Goal: Information Seeking & Learning: Learn about a topic

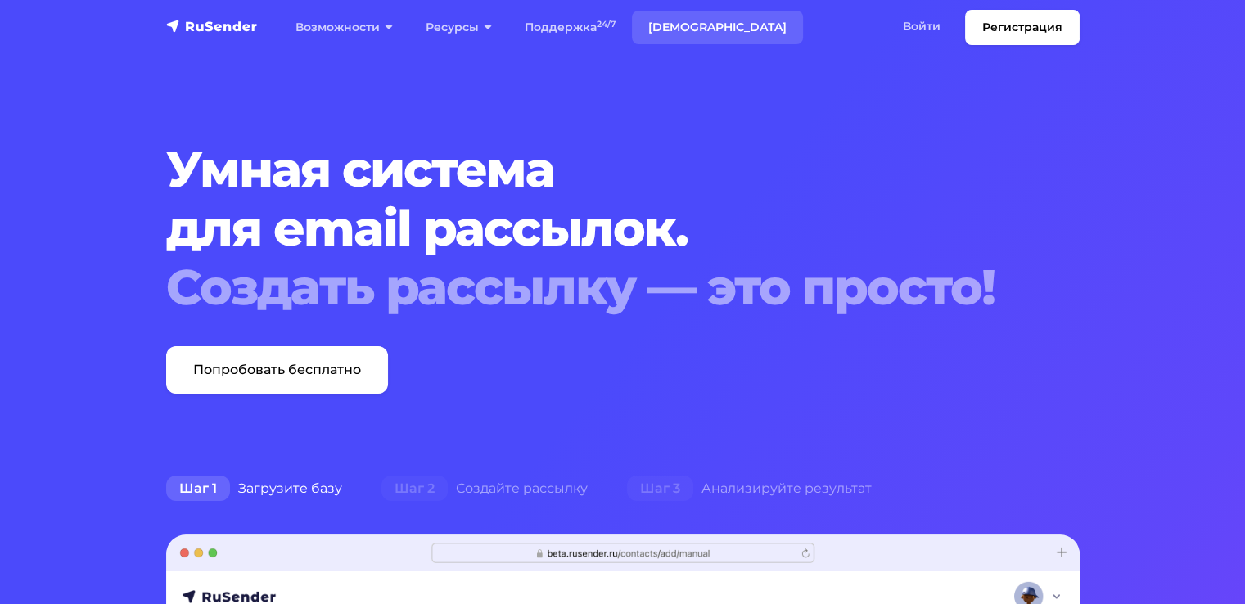
click at [692, 24] on link "[DEMOGRAPHIC_DATA]" at bounding box center [717, 28] width 171 height 34
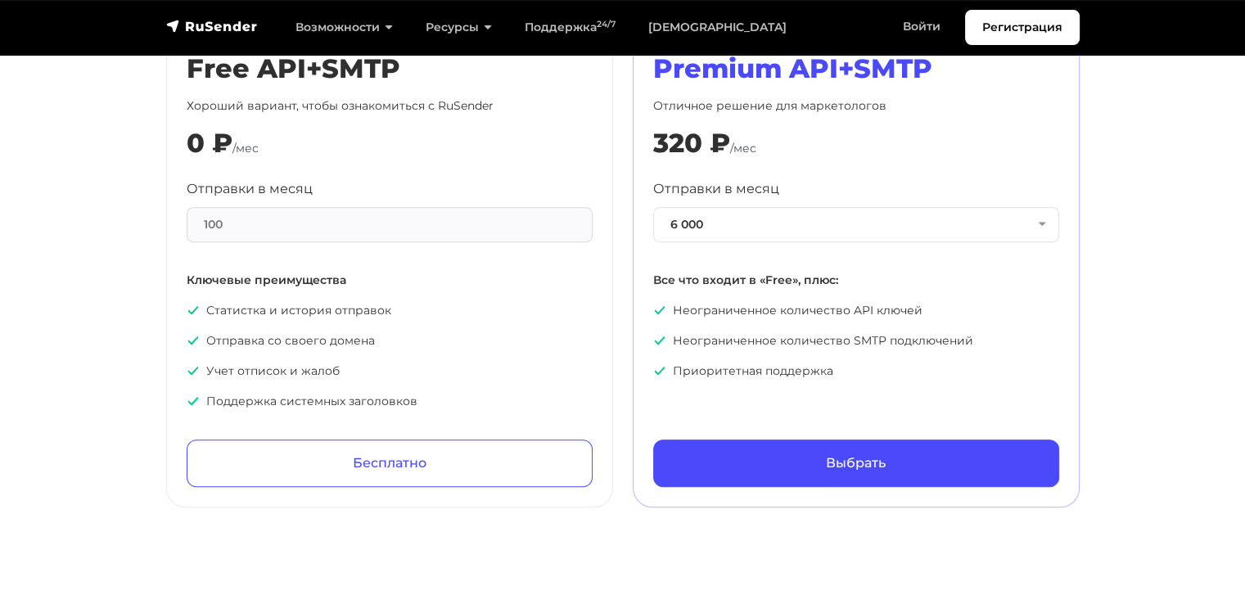
scroll to position [818, 0]
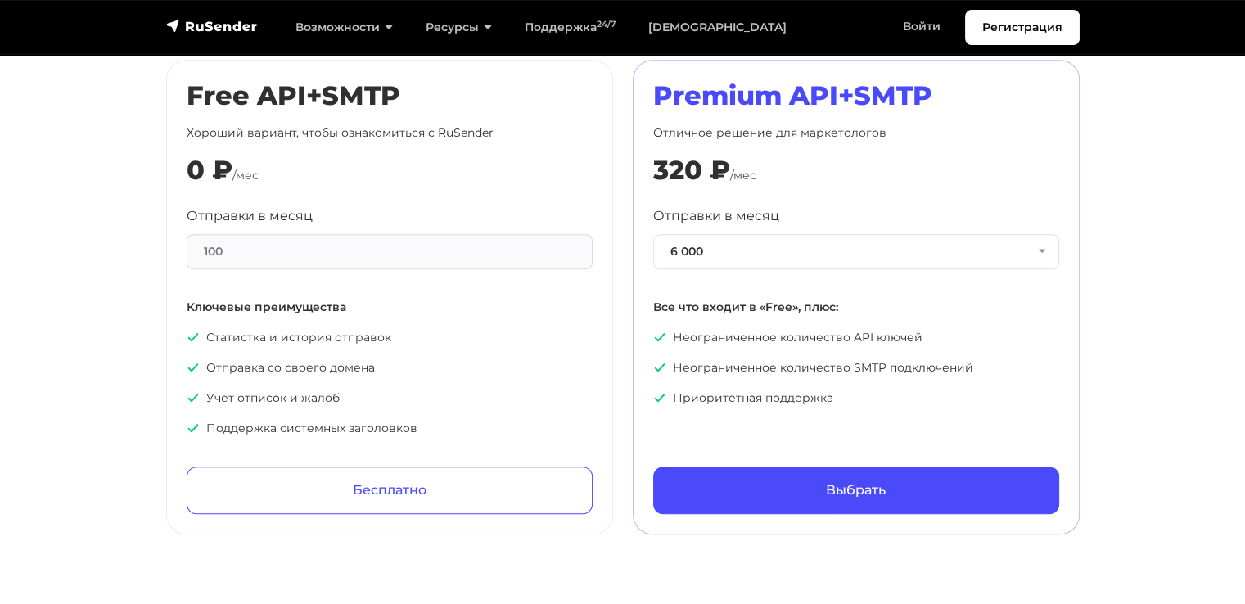
click at [793, 272] on div "Отправки в месяц 6 000 6 000 10 000 50 000 100 000 150 000 300 000 700 000 1 50…" at bounding box center [856, 306] width 406 height 200
click at [802, 263] on button "6 000" at bounding box center [856, 251] width 406 height 35
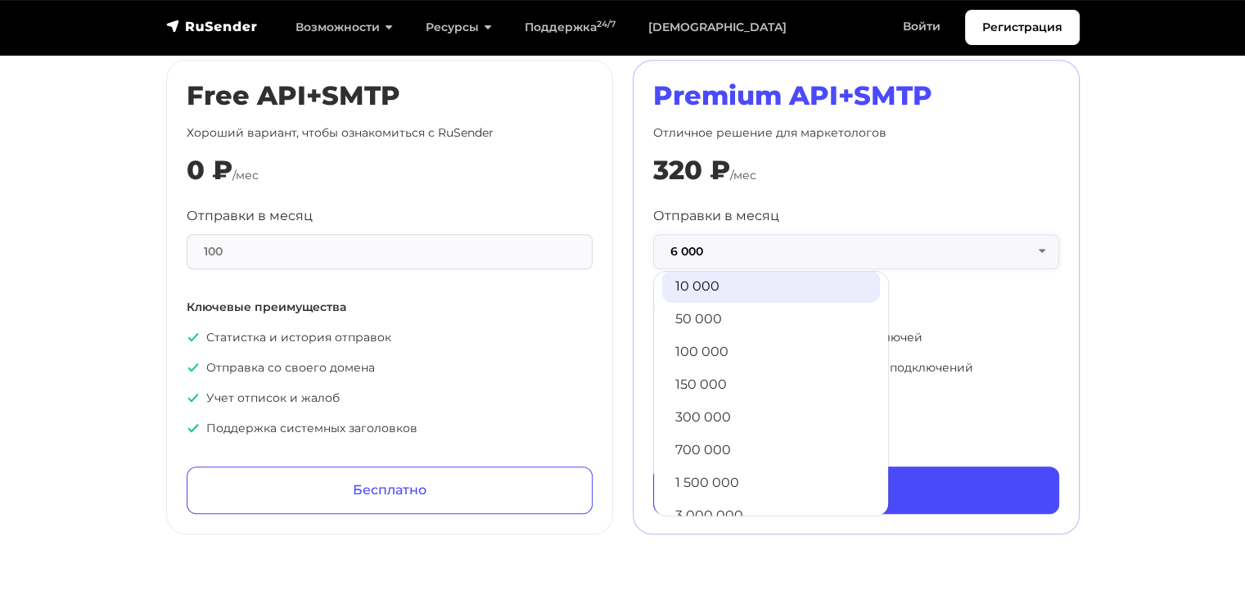
scroll to position [82, 0]
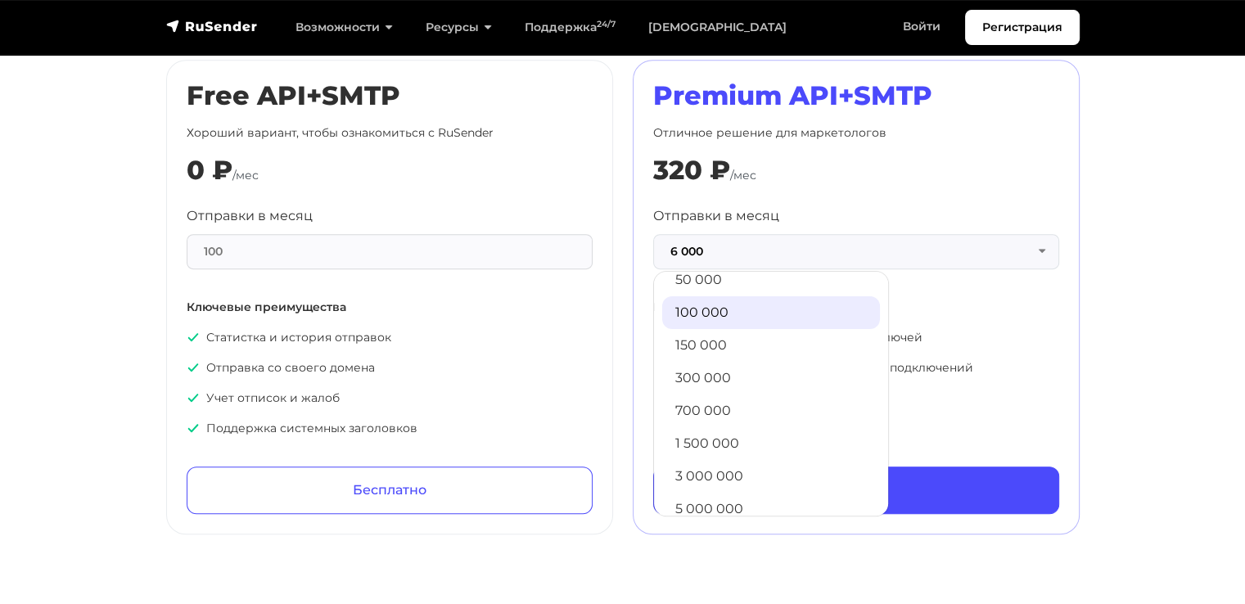
click at [759, 319] on link "100 000" at bounding box center [771, 312] width 218 height 33
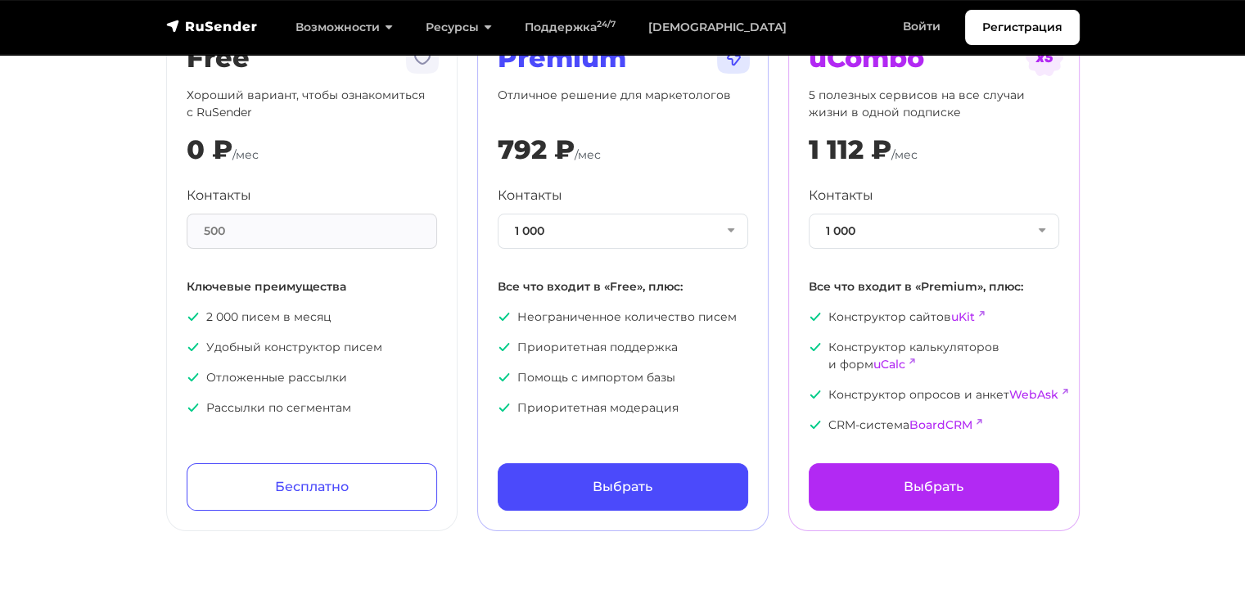
scroll to position [0, 0]
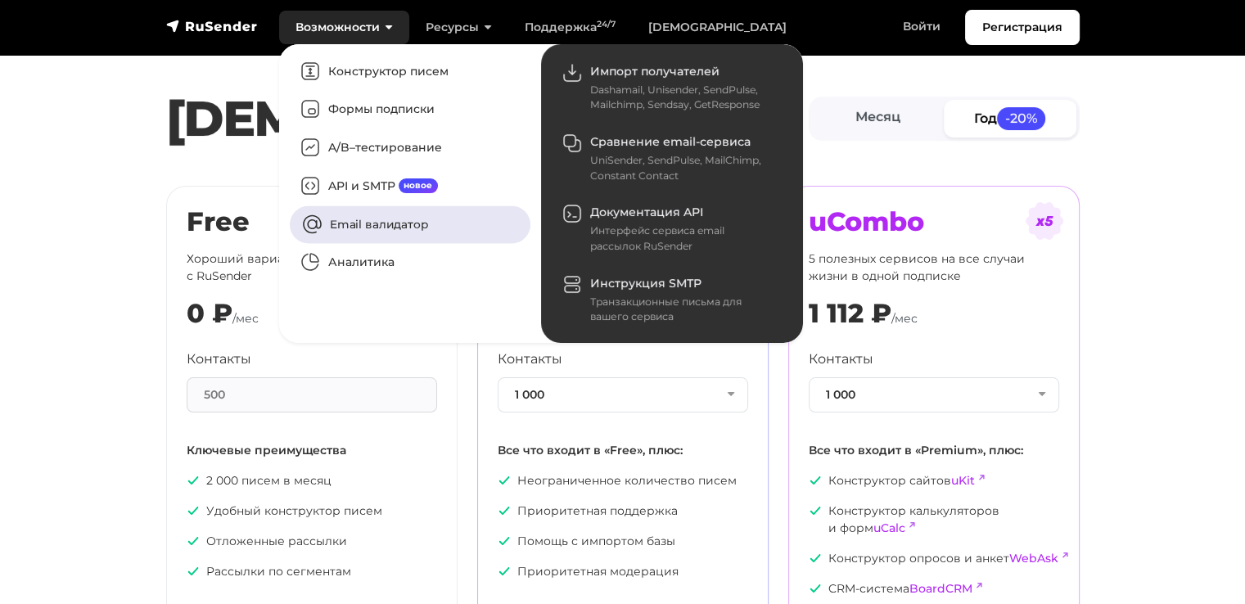
click at [403, 231] on link "Email валидатор" at bounding box center [410, 224] width 241 height 38
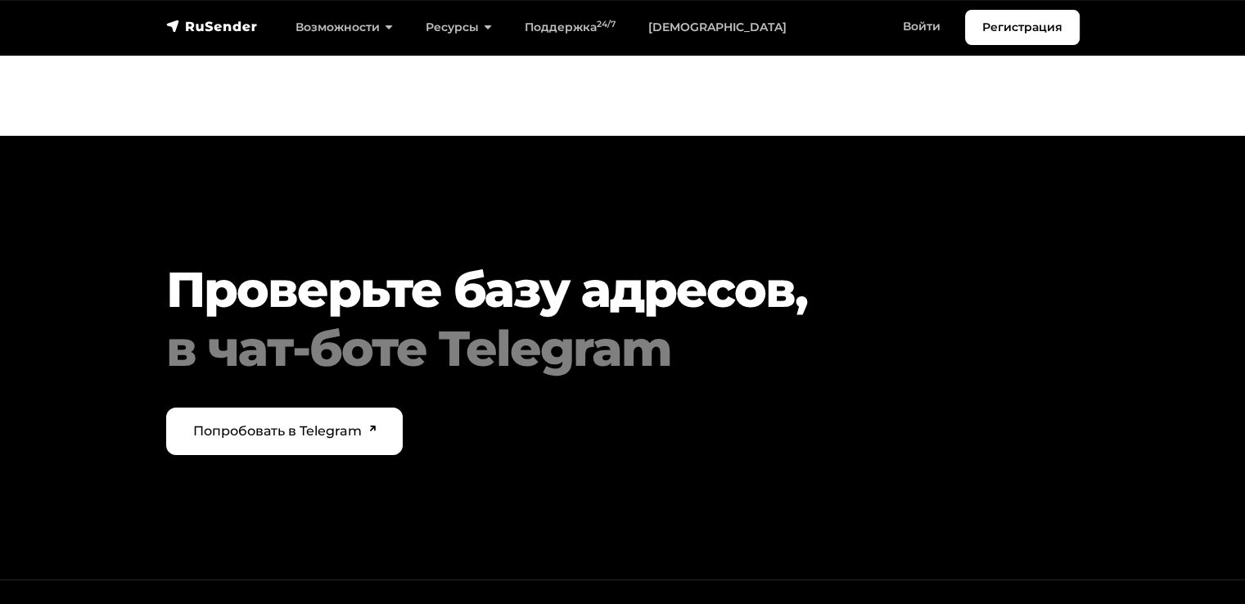
scroll to position [5803, 0]
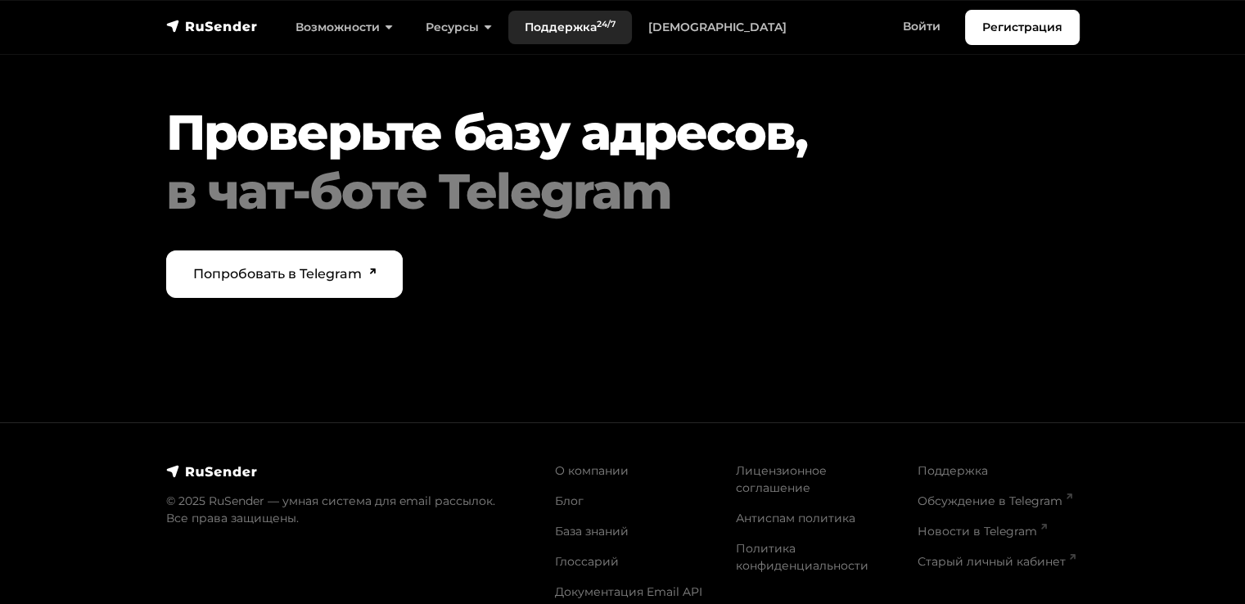
click at [579, 42] on link "Поддержка 24/7" at bounding box center [570, 28] width 124 height 34
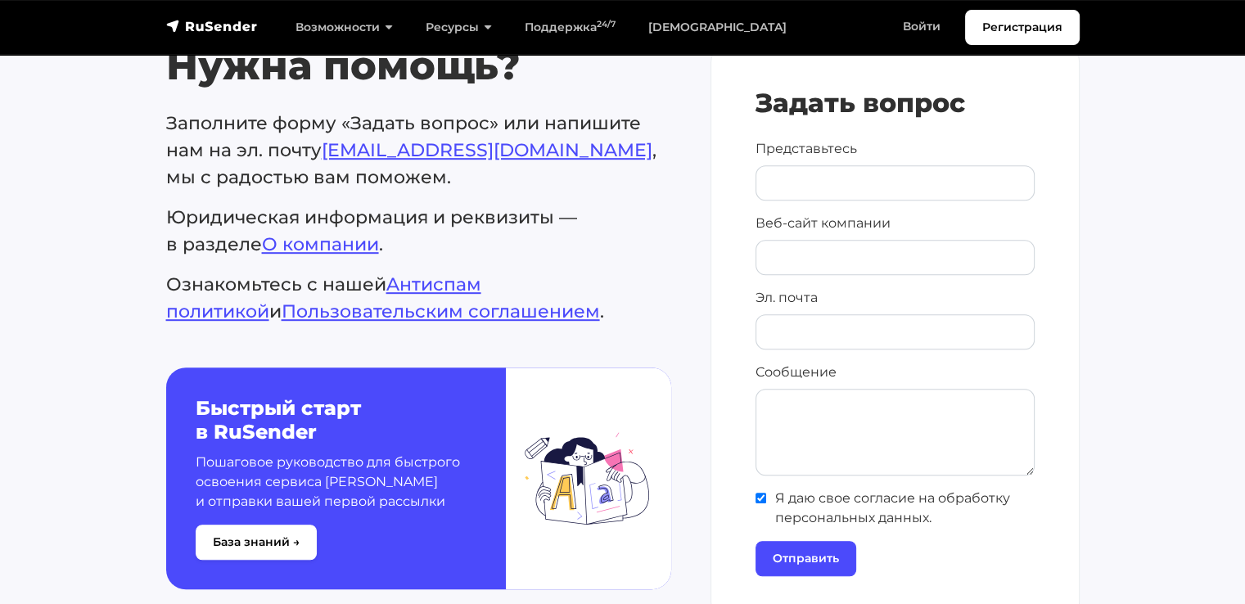
scroll to position [900, 0]
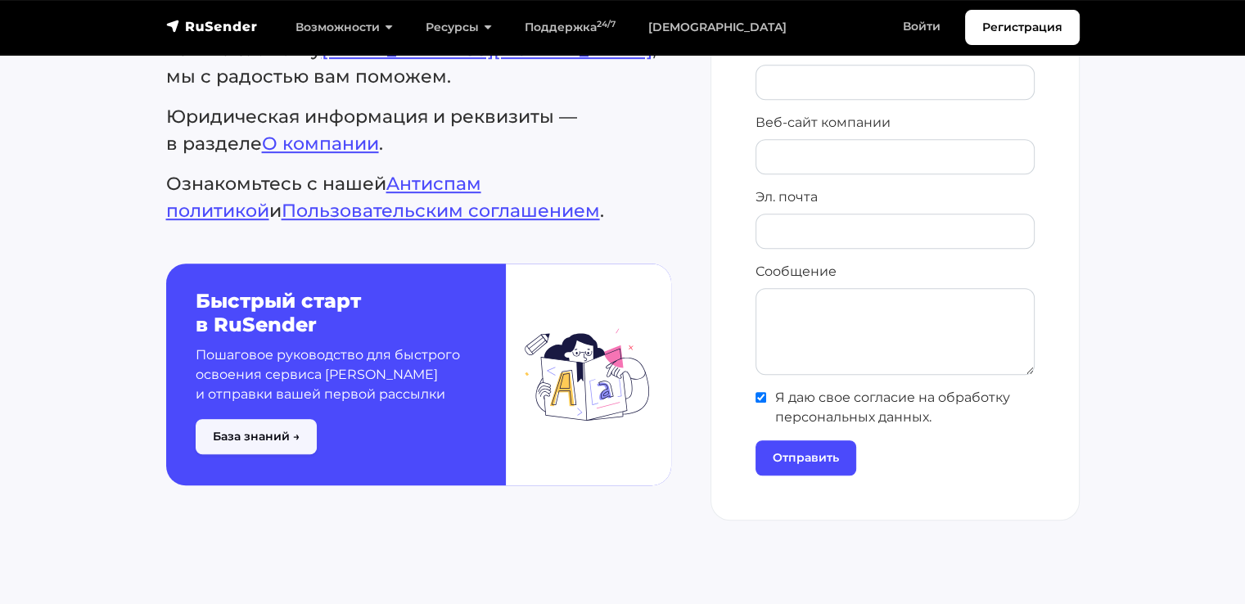
click at [301, 423] on button "База знаний →" at bounding box center [256, 436] width 121 height 35
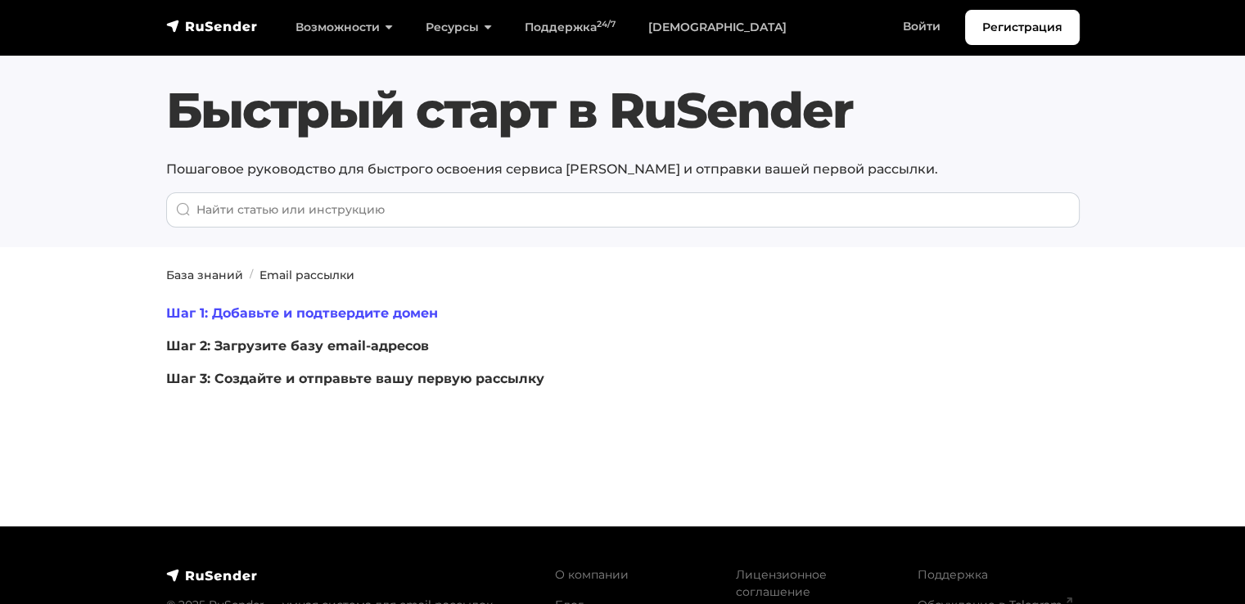
click at [331, 312] on link "Шаг 1: Добавьте и подтвердите домен" at bounding box center [302, 313] width 272 height 16
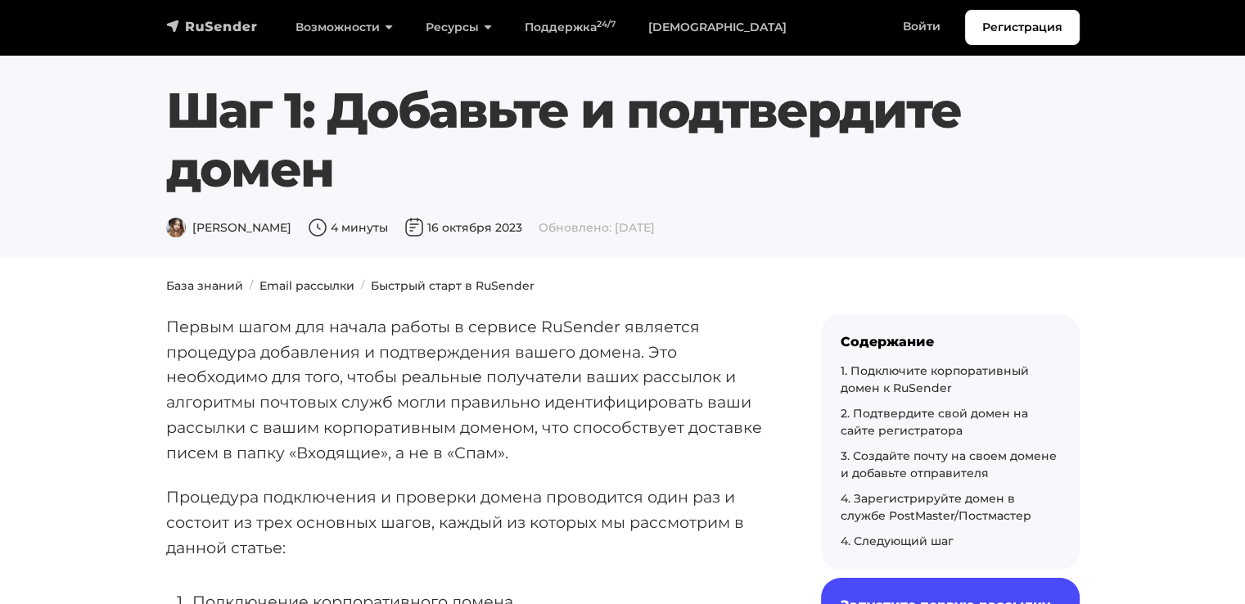
click at [217, 27] on img "navbar" at bounding box center [212, 26] width 92 height 16
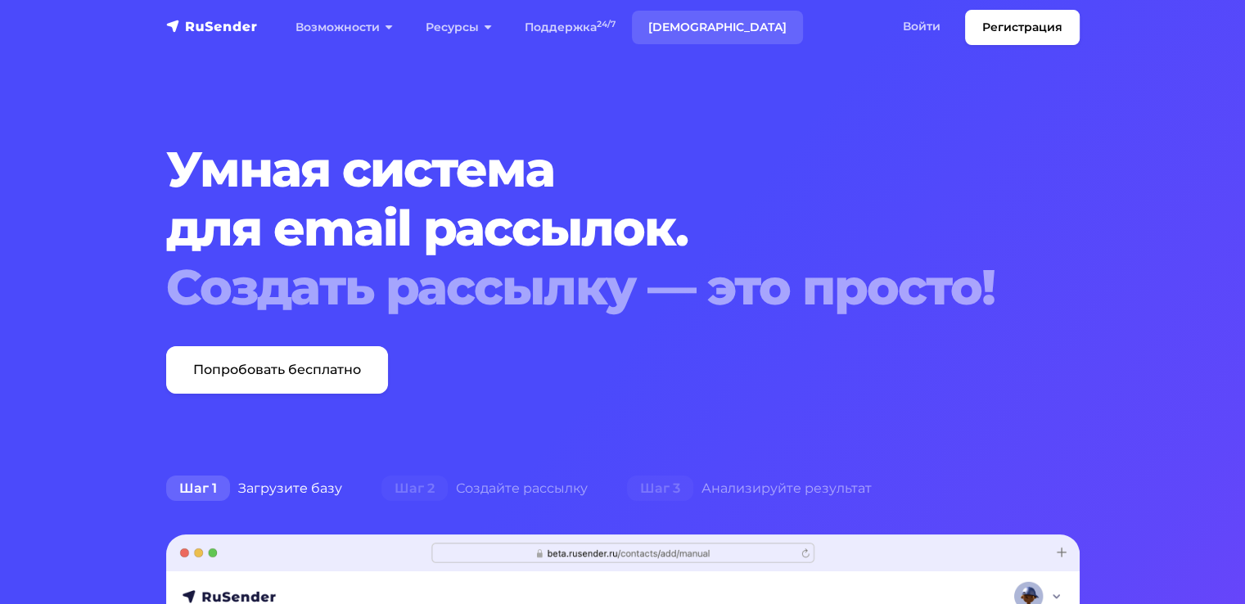
click at [664, 28] on link "[DEMOGRAPHIC_DATA]" at bounding box center [717, 28] width 171 height 34
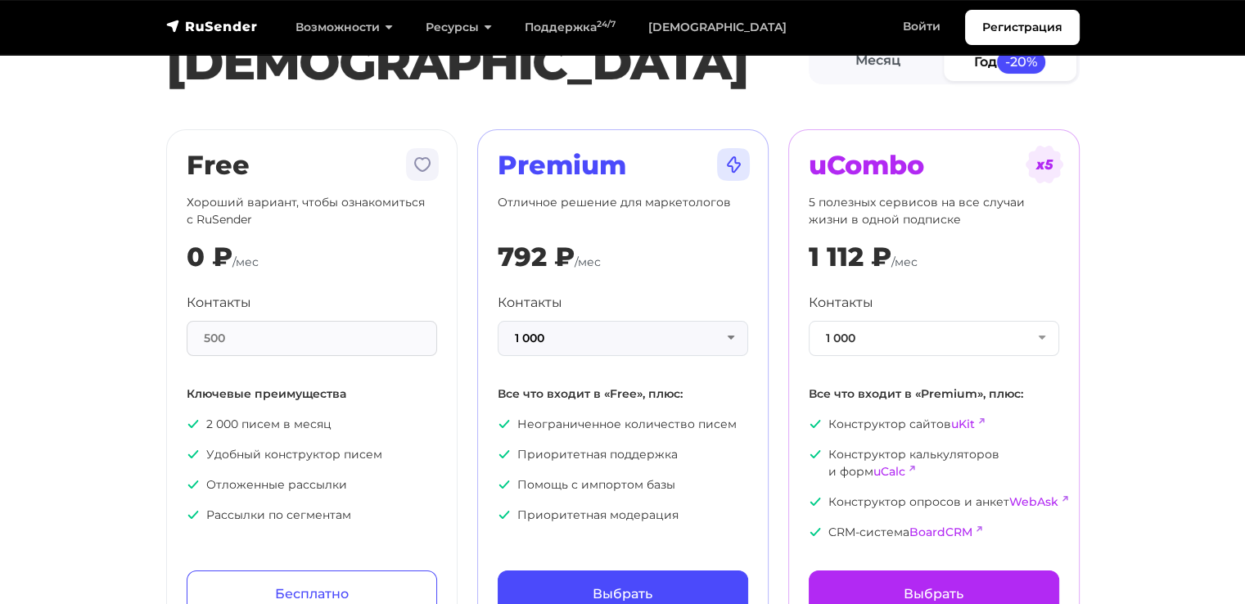
scroll to position [82, 0]
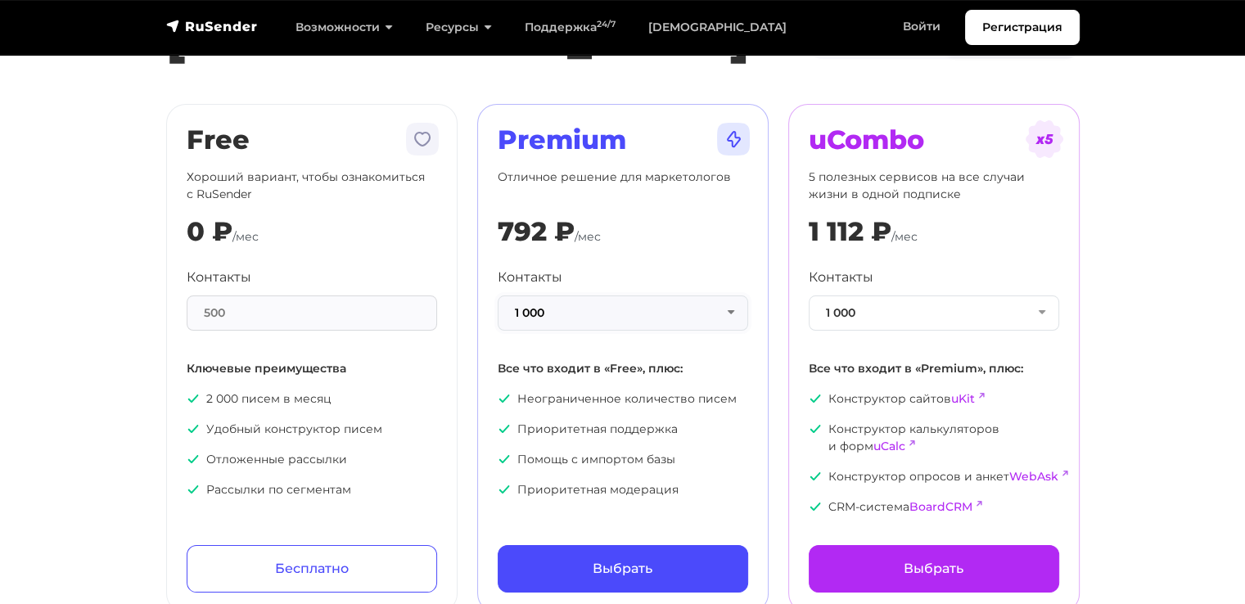
click at [679, 311] on button "1 000" at bounding box center [622, 312] width 250 height 35
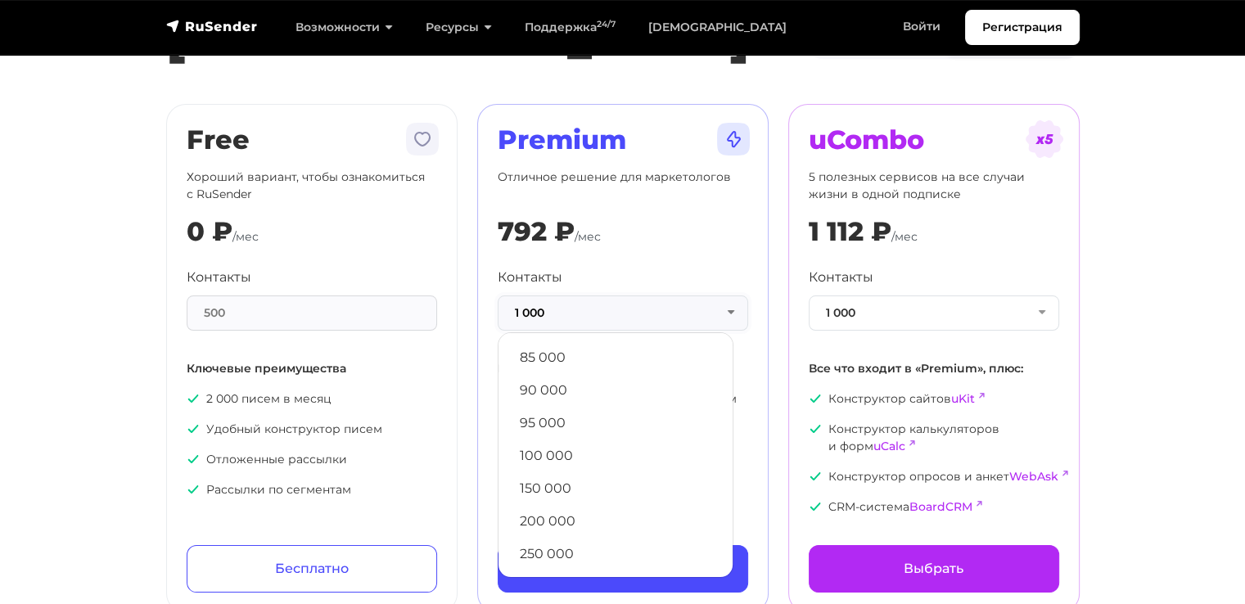
scroll to position [736, 0]
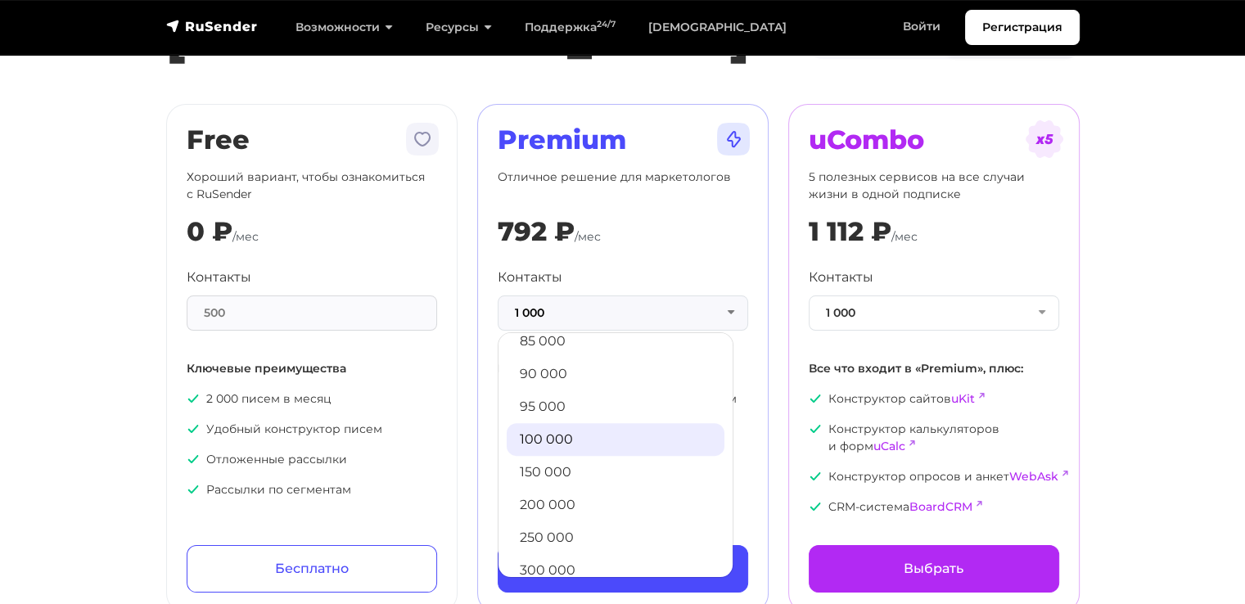
click at [602, 431] on link "100 000" at bounding box center [615, 439] width 218 height 33
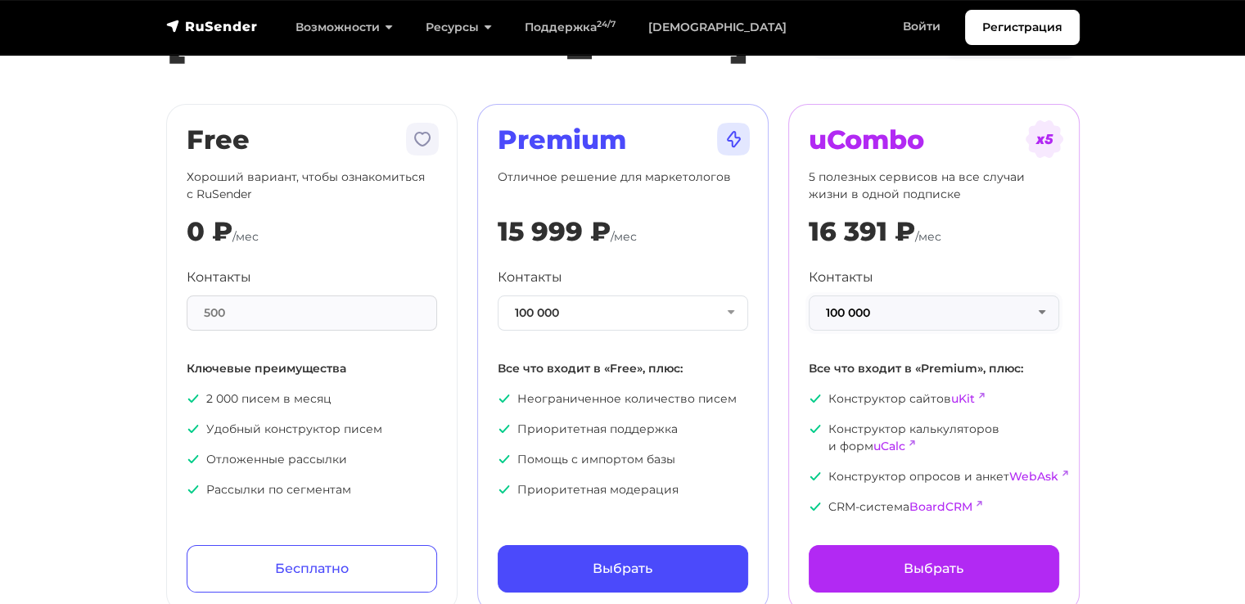
click at [993, 308] on button "100 000" at bounding box center [933, 312] width 250 height 35
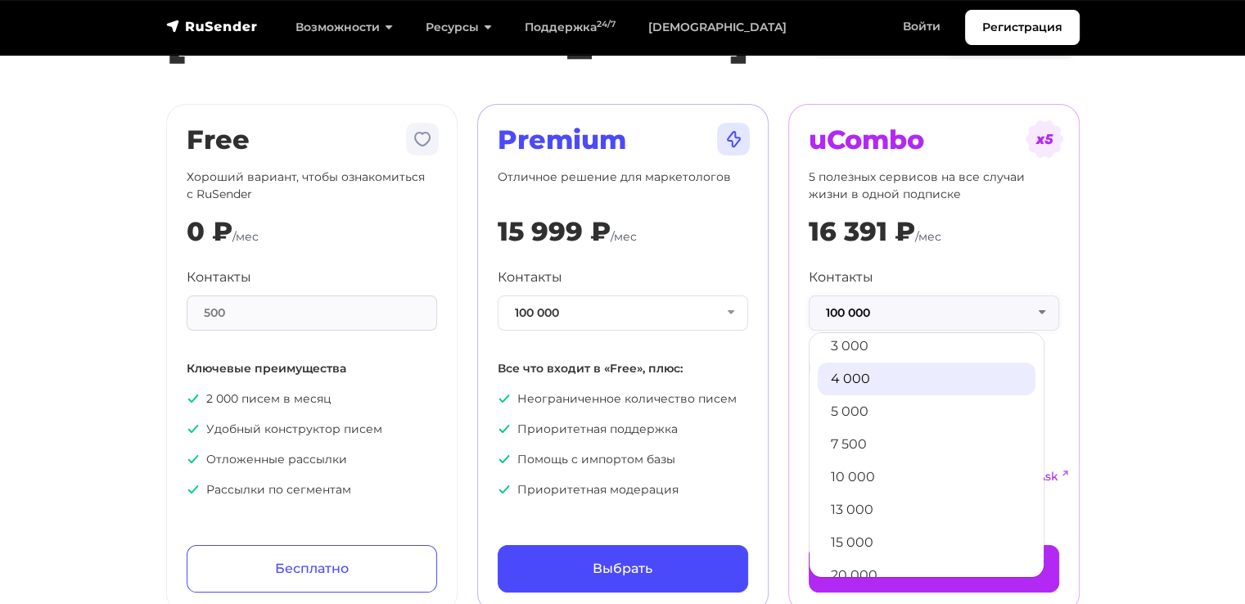
scroll to position [164, 0]
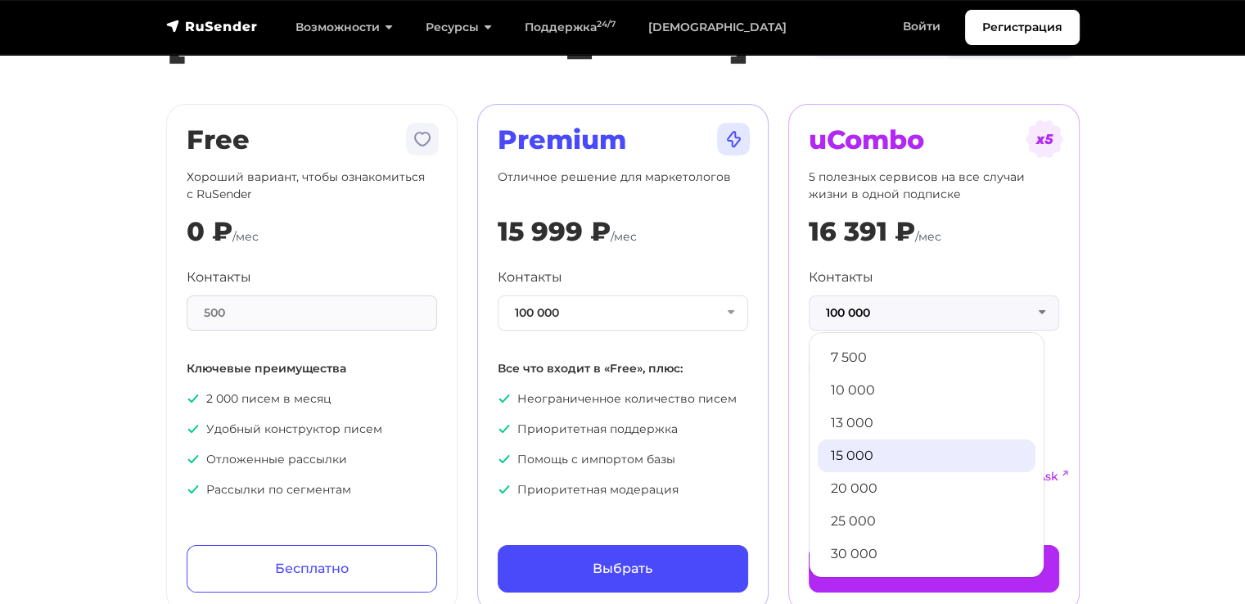
click at [887, 439] on link "15 000" at bounding box center [926, 455] width 218 height 33
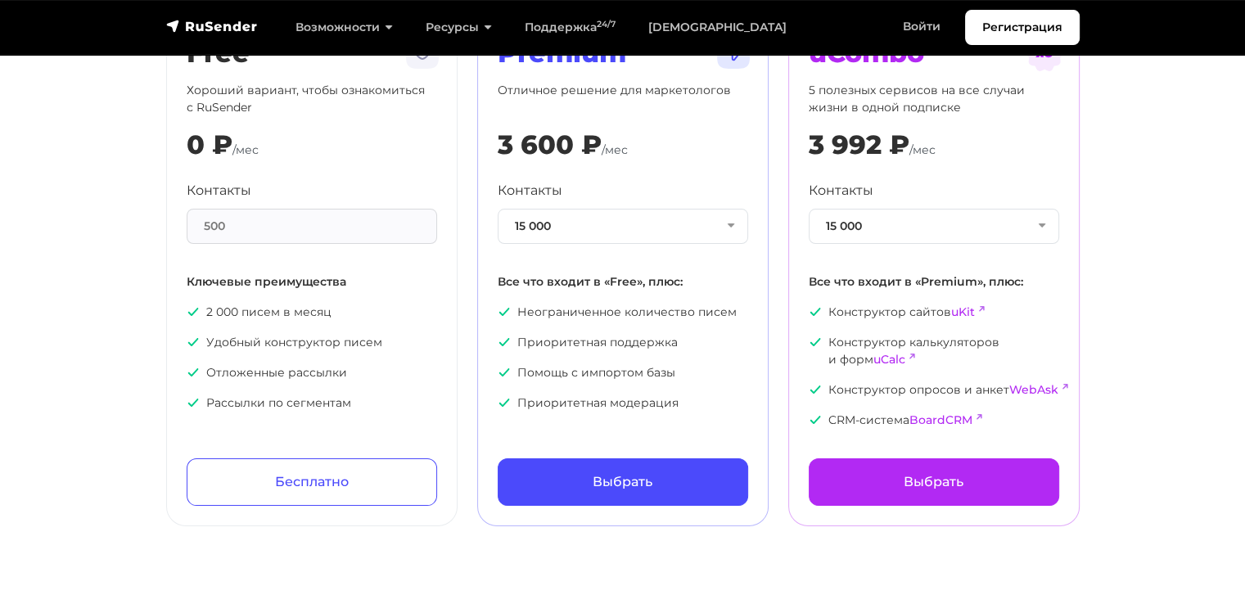
scroll to position [82, 0]
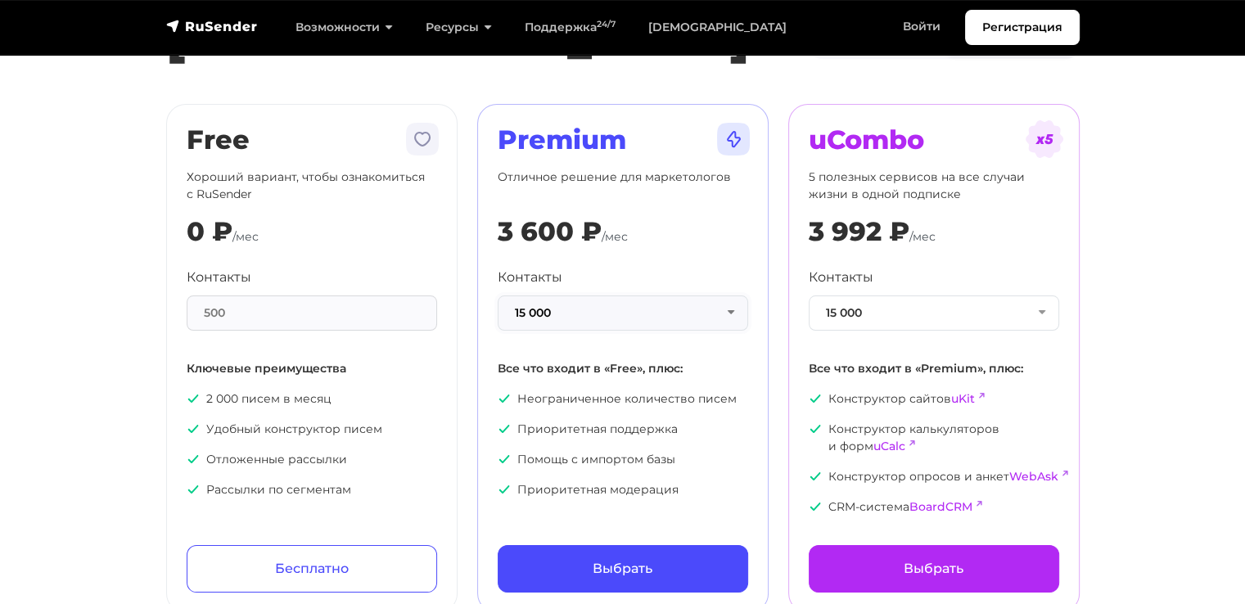
click at [601, 317] on button "15 000" at bounding box center [622, 312] width 250 height 35
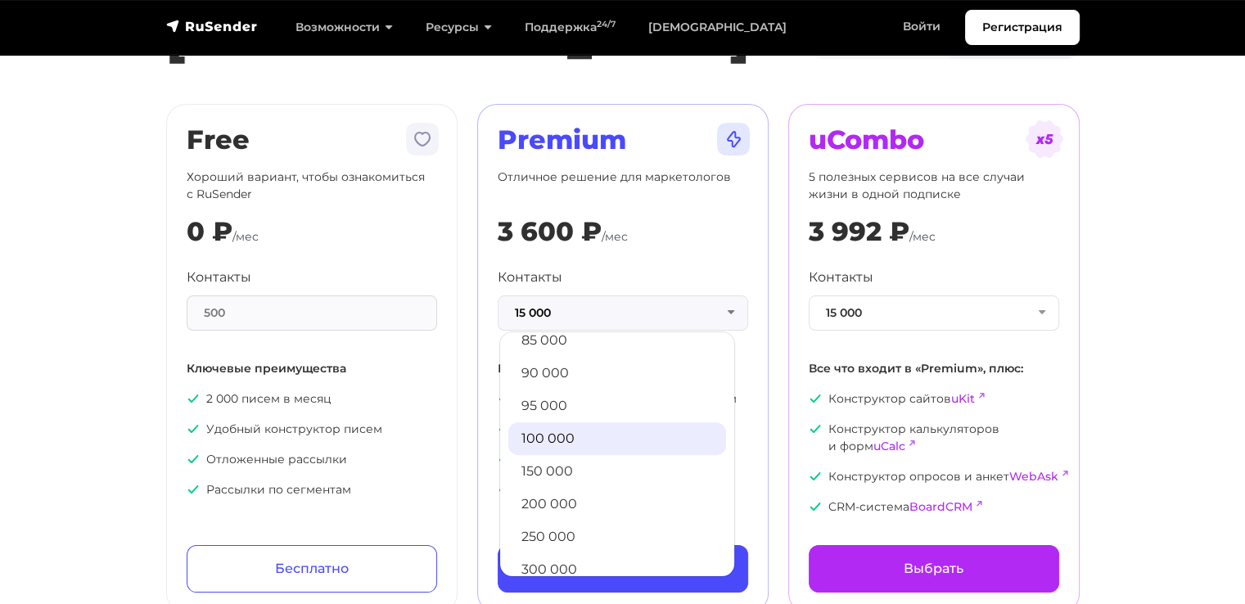
click at [576, 436] on link "100 000" at bounding box center [617, 438] width 218 height 33
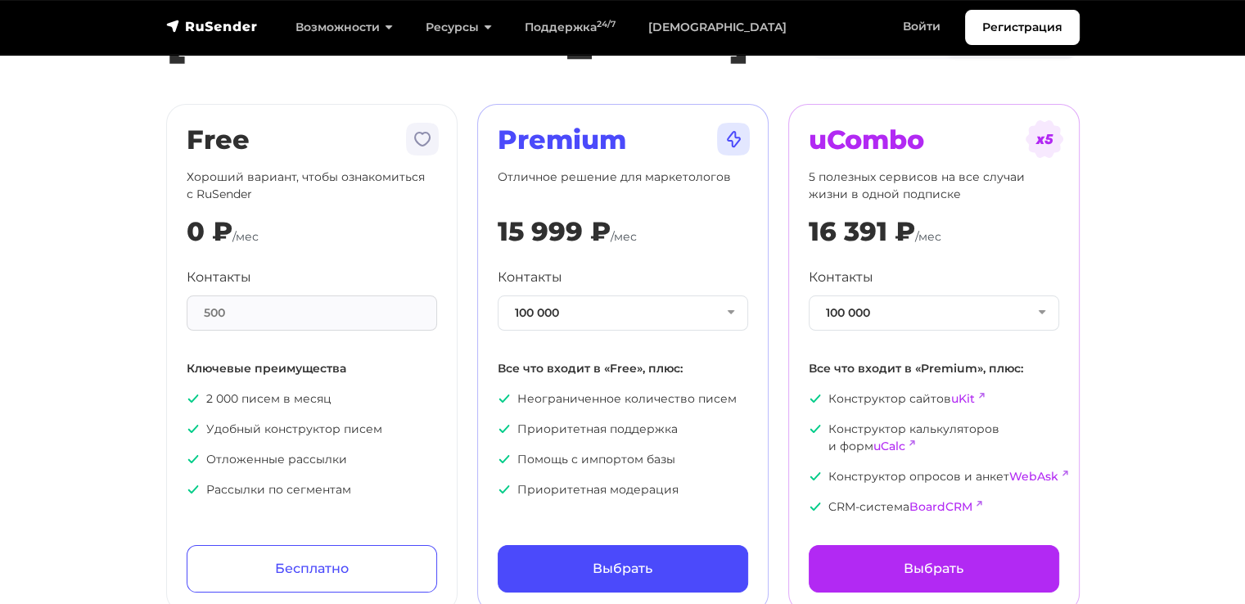
click at [289, 313] on div "500" at bounding box center [312, 312] width 250 height 35
